Goal: Information Seeking & Learning: Learn about a topic

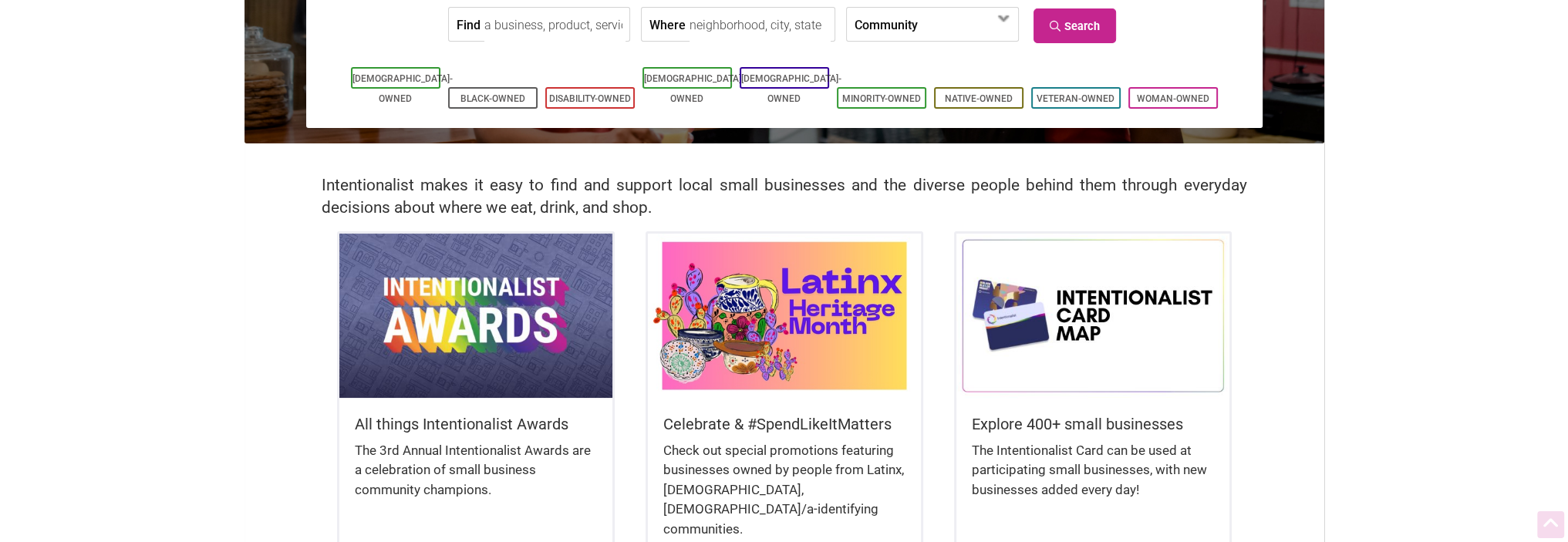
scroll to position [231, 0]
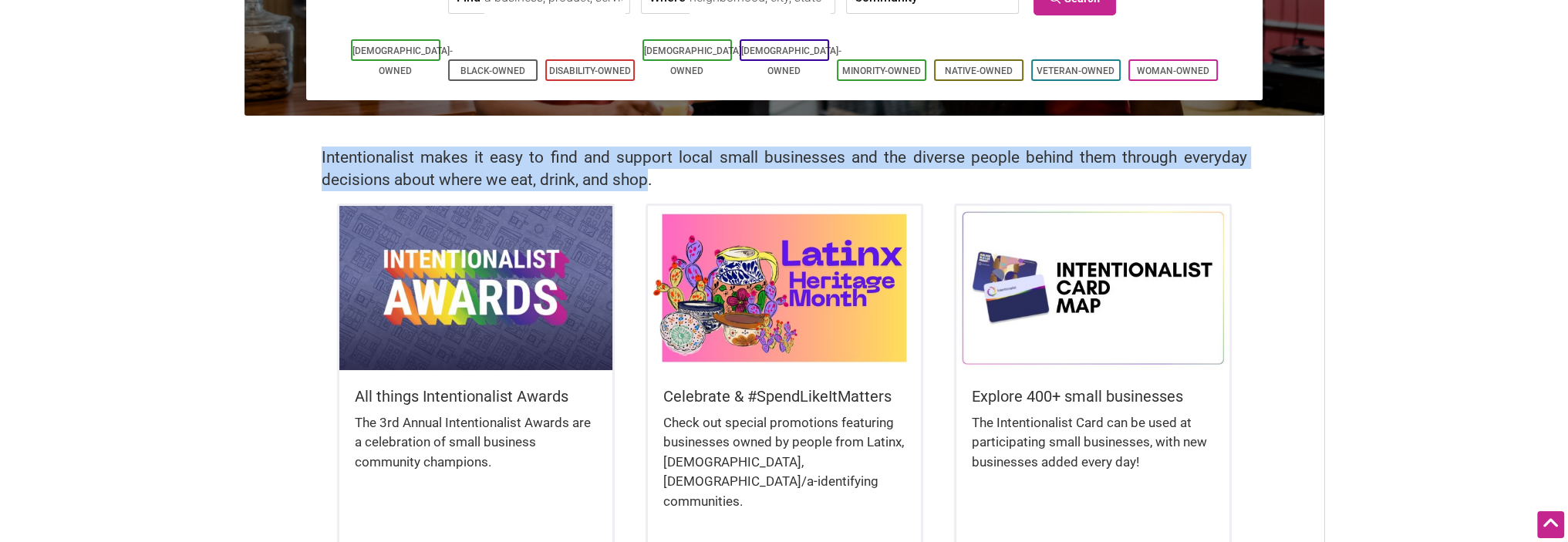
drag, startPoint x: 306, startPoint y: 157, endPoint x: 647, endPoint y: 190, distance: 342.6
click at [647, 190] on div "Intentionalist makes it easy to find and support local small businesses and the…" at bounding box center [784, 159] width 1079 height 88
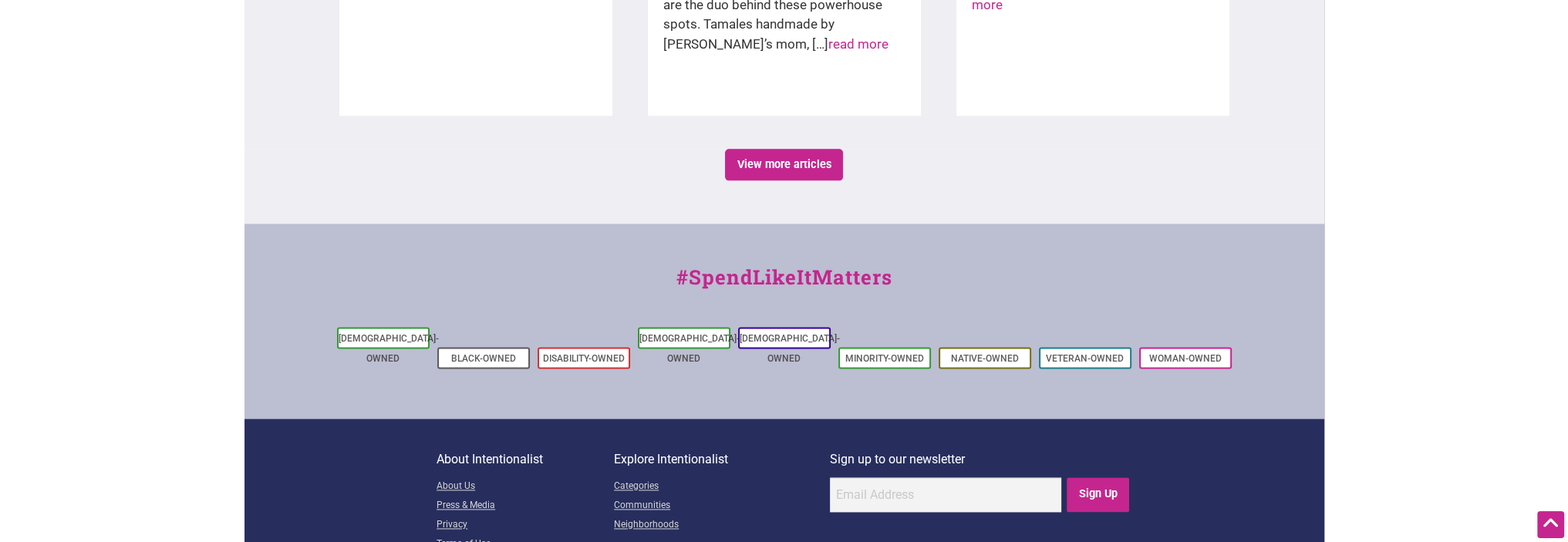
scroll to position [2728, 0]
click at [455, 476] on link "About Us" at bounding box center [525, 485] width 177 height 19
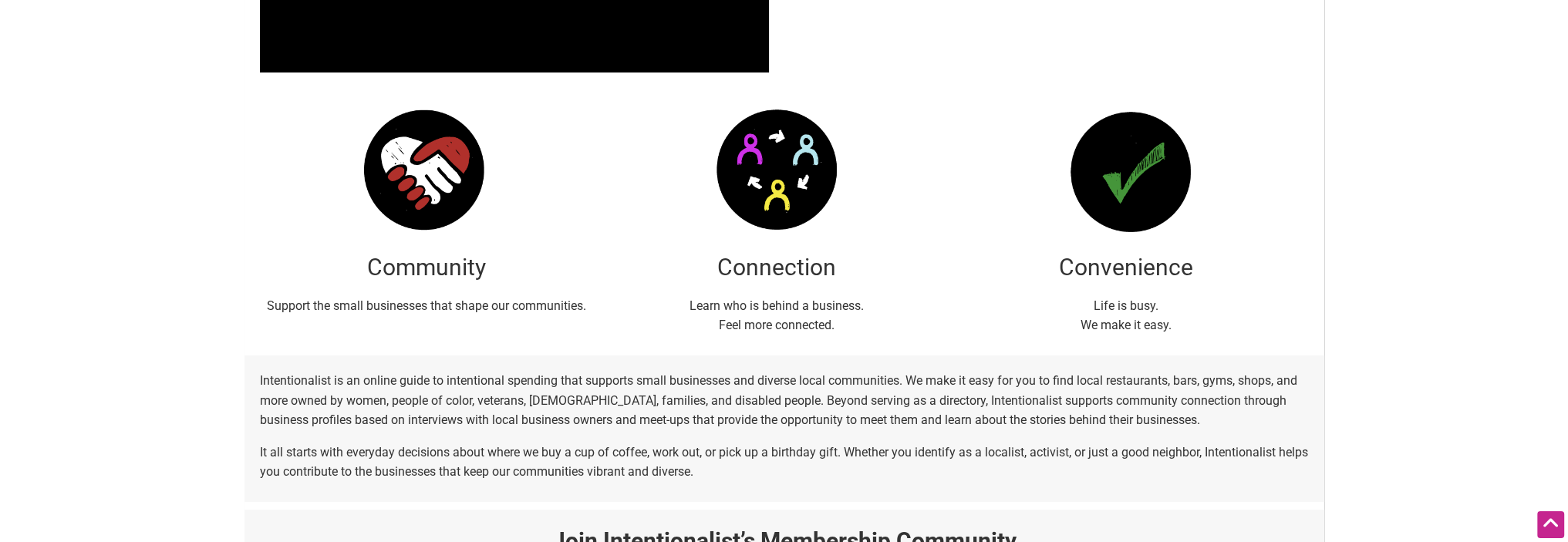
scroll to position [463, 0]
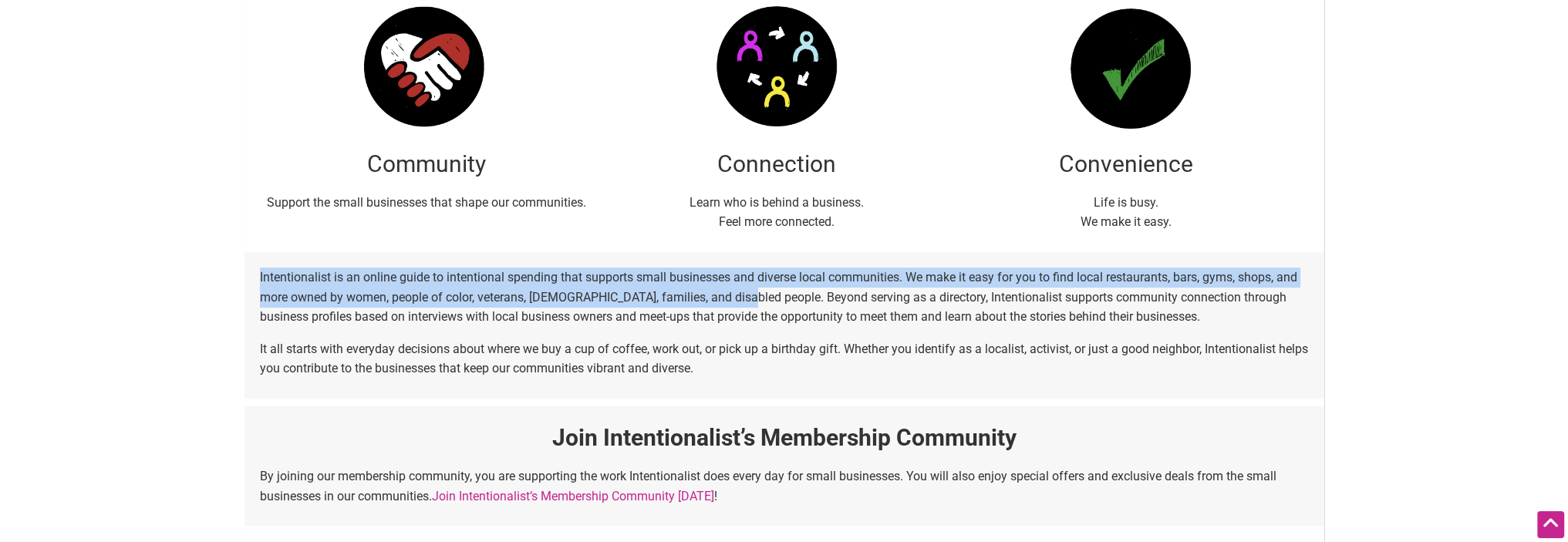
drag, startPoint x: 244, startPoint y: 279, endPoint x: 740, endPoint y: 300, distance: 496.4
click at [740, 300] on div "Intentionalist is an online guide to intentional spending that supports small b…" at bounding box center [784, 325] width 1079 height 146
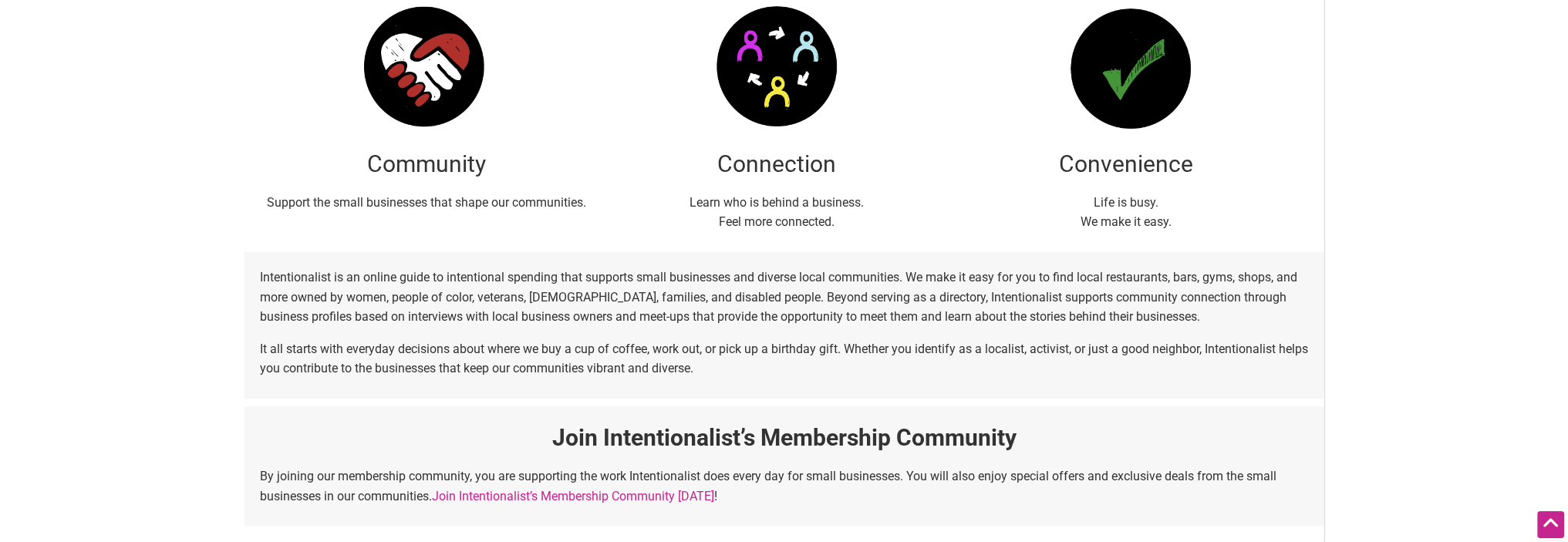
click at [747, 374] on p "It all starts with everyday decisions about where we buy a cup of coffee, work …" at bounding box center [784, 358] width 1048 height 39
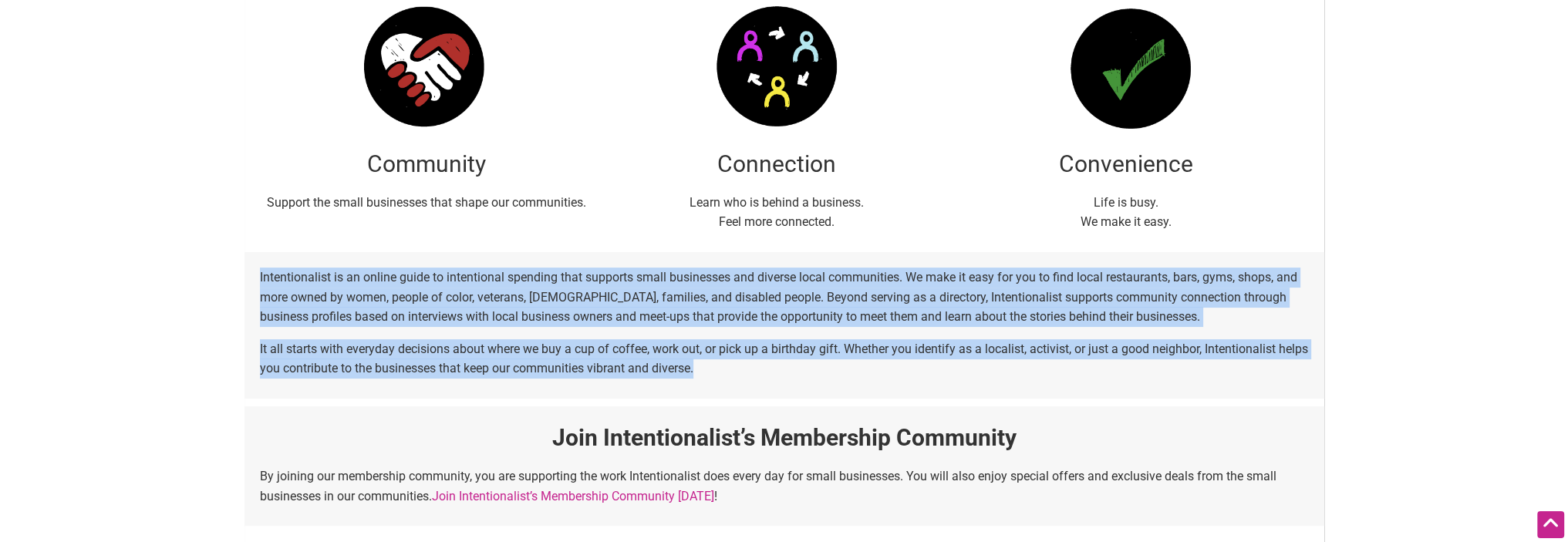
drag, startPoint x: 252, startPoint y: 273, endPoint x: 849, endPoint y: 372, distance: 605.2
click at [849, 372] on div "Intentionalist is an online guide to intentional spending that supports small b…" at bounding box center [784, 325] width 1079 height 146
copy div "Intentionalist is an online guide to intentional spending that supports small b…"
